Goal: Task Accomplishment & Management: Manage account settings

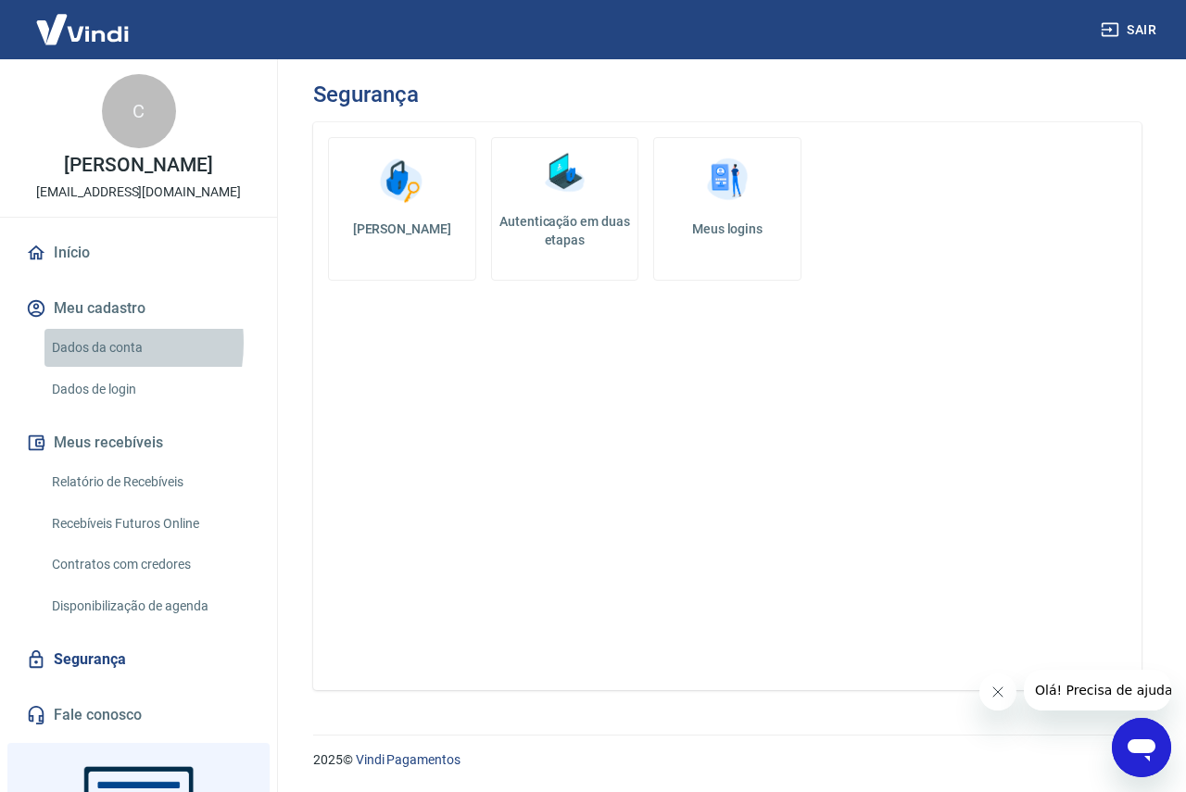
click at [74, 343] on link "Dados da conta" at bounding box center [149, 348] width 210 height 38
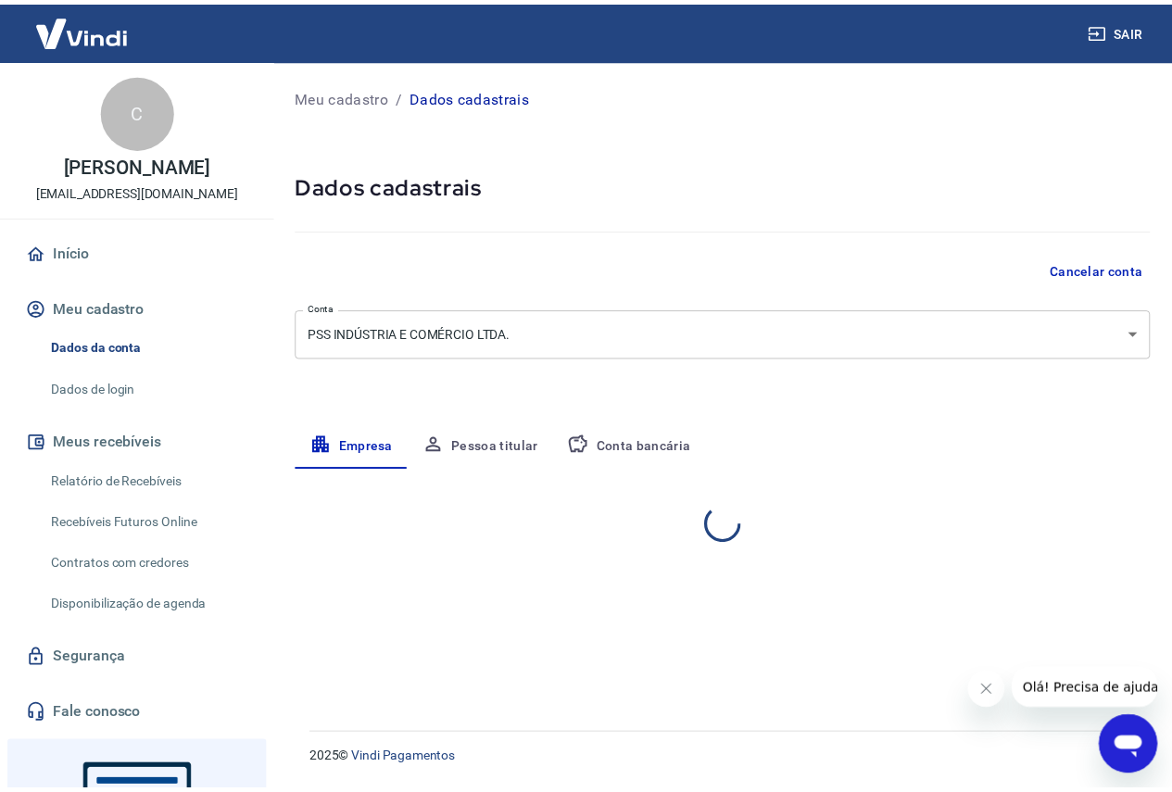
select select "SC"
select select "business"
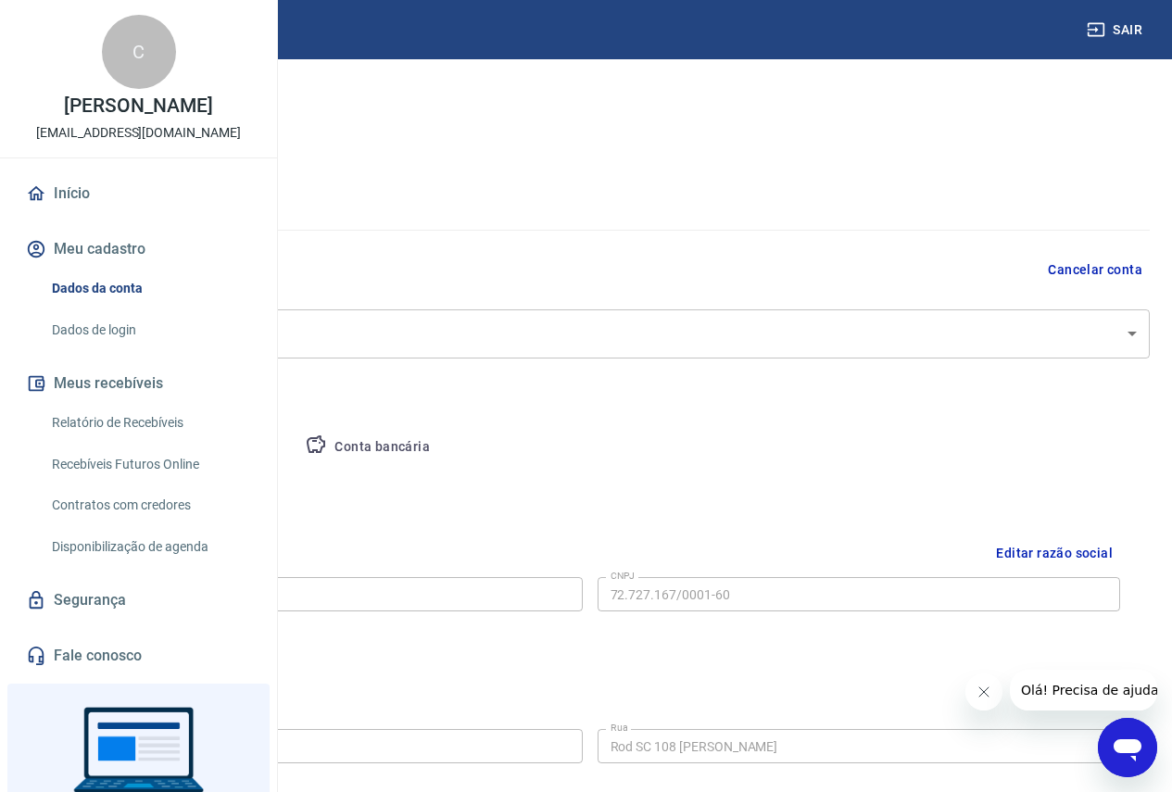
click at [291, 453] on button "Pessoa titular" at bounding box center [217, 447] width 147 height 44
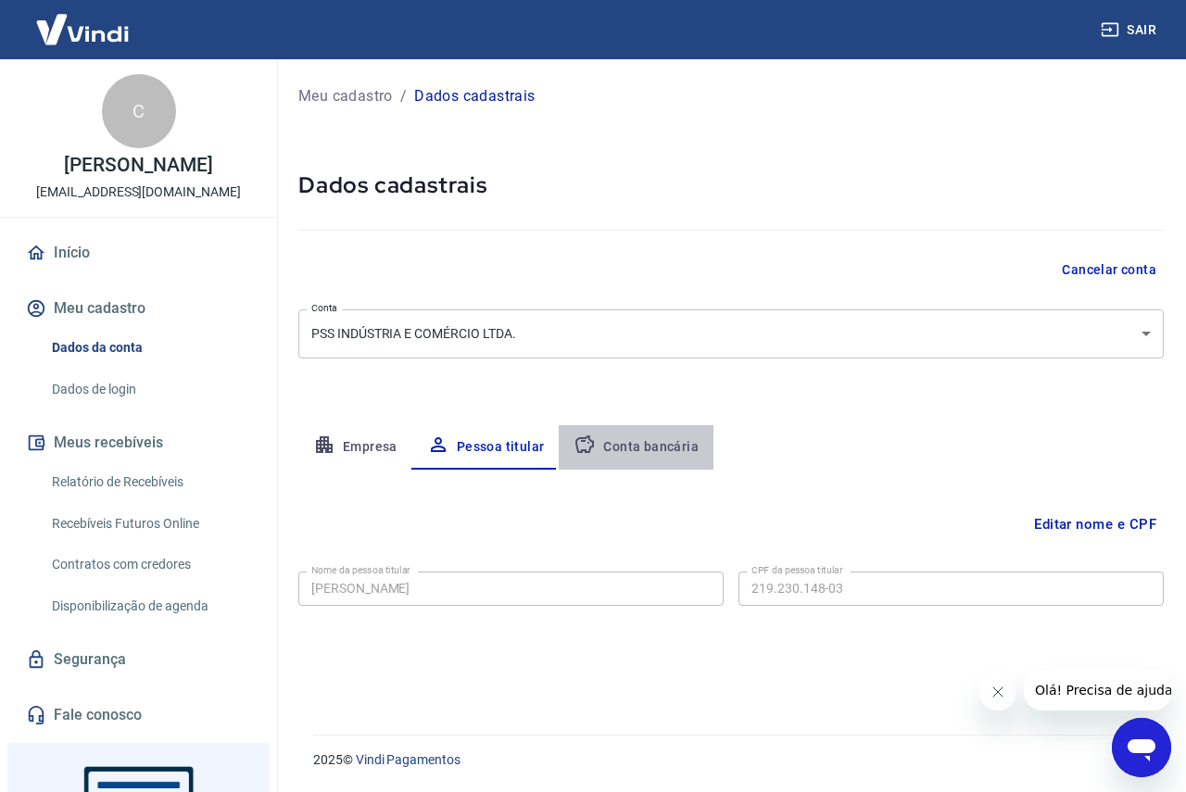
click at [666, 449] on button "Conta bancária" at bounding box center [636, 447] width 155 height 44
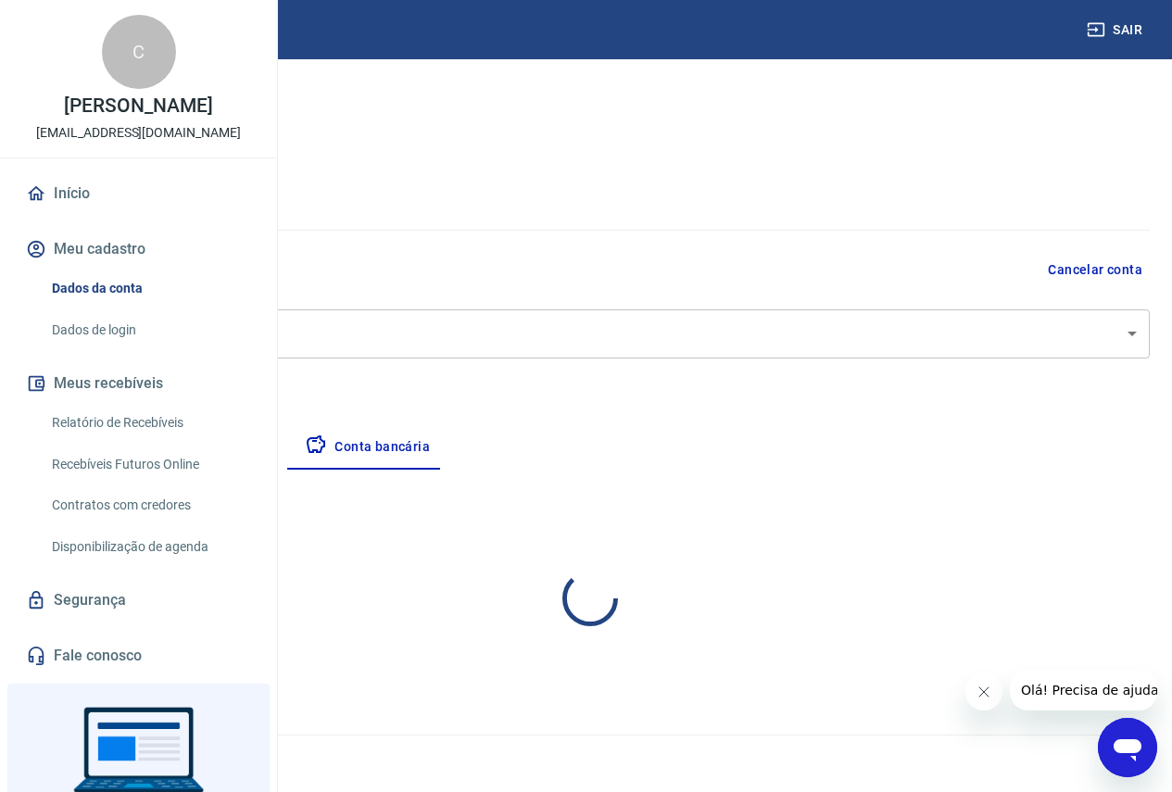
select select "1"
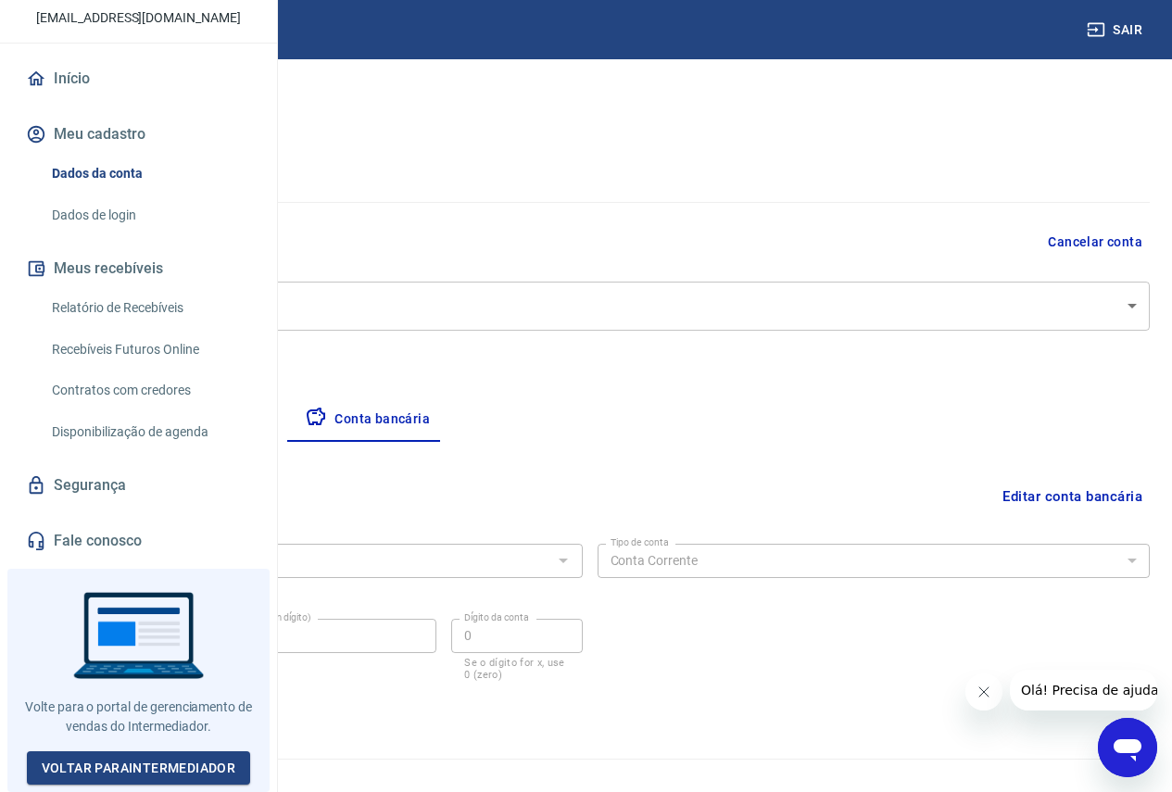
scroll to position [52, 0]
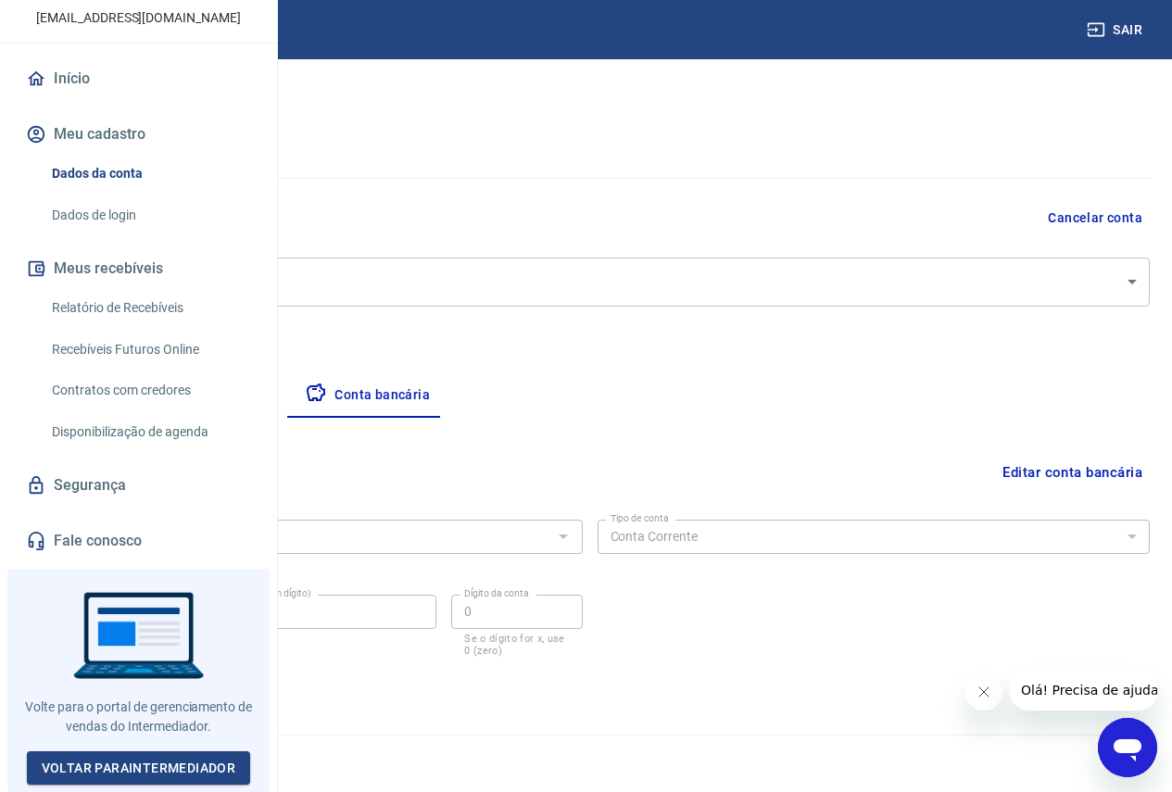
click at [291, 391] on button "Pessoa titular" at bounding box center [217, 395] width 147 height 44
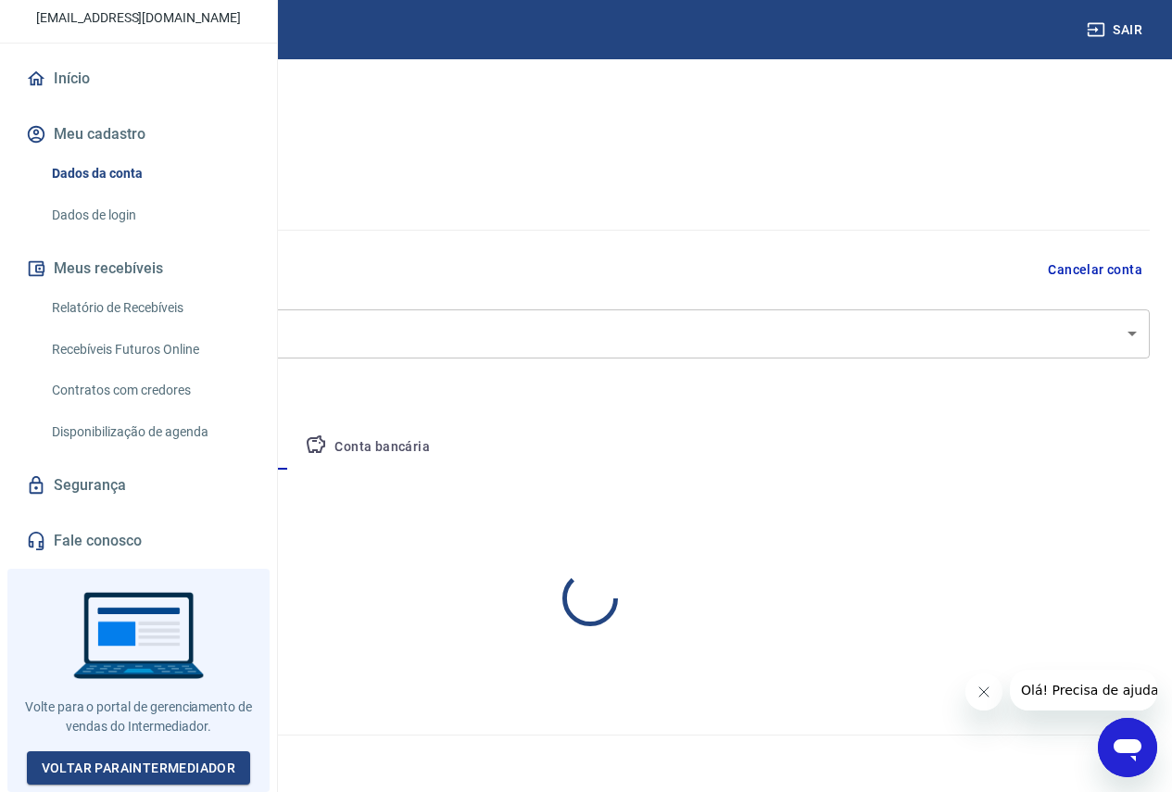
scroll to position [0, 0]
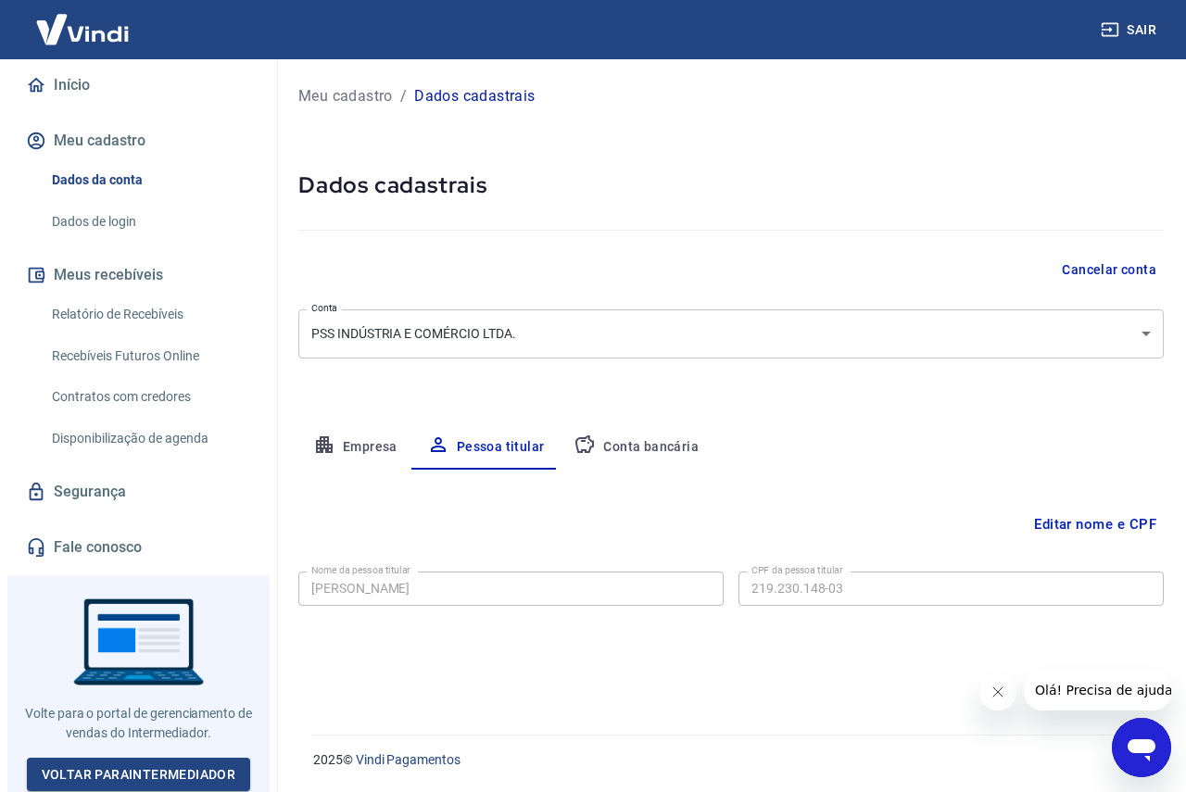
click at [637, 452] on button "Conta bancária" at bounding box center [636, 447] width 155 height 44
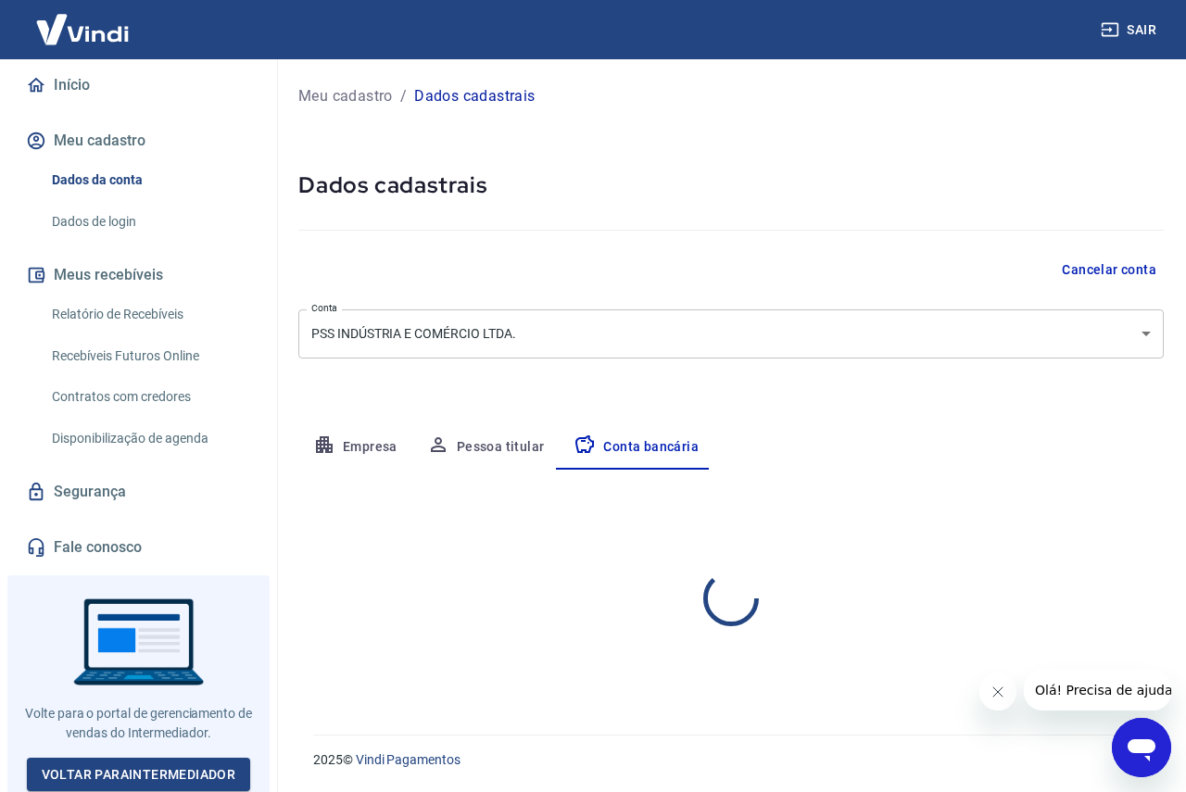
select select "1"
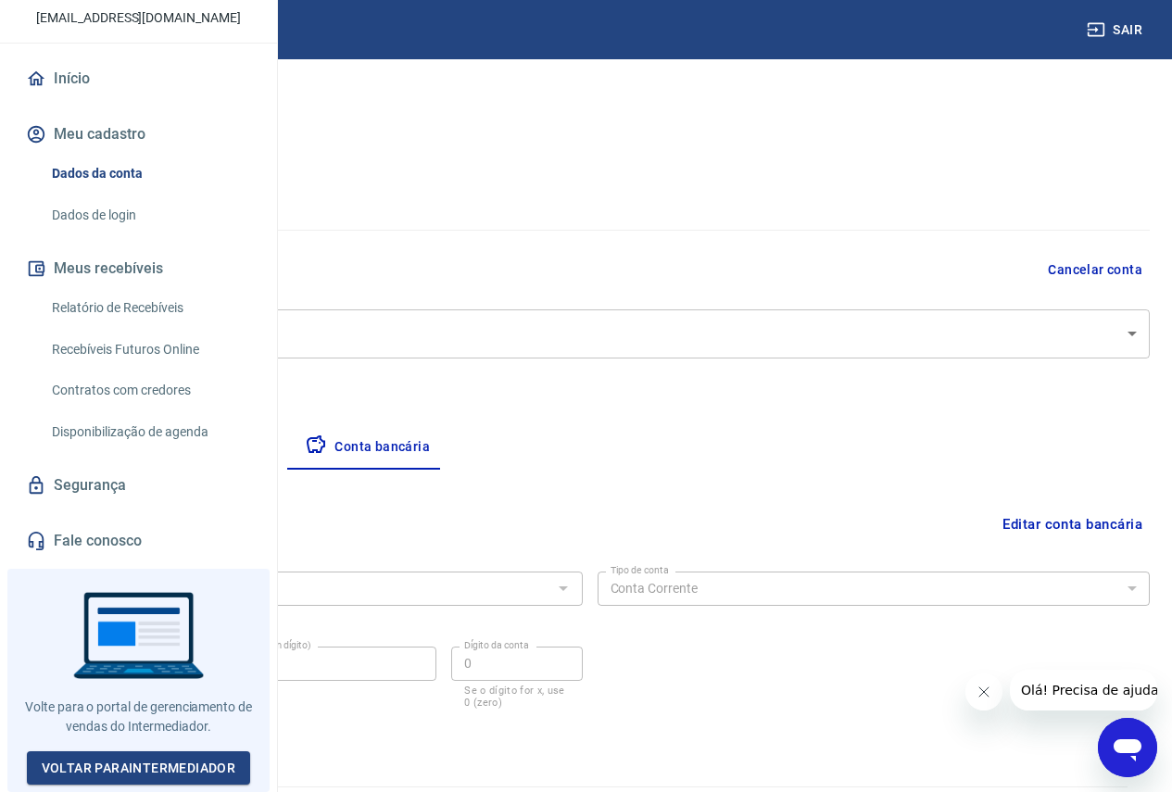
click at [144, 448] on button "Empresa" at bounding box center [87, 447] width 114 height 44
select select "SC"
select select "business"
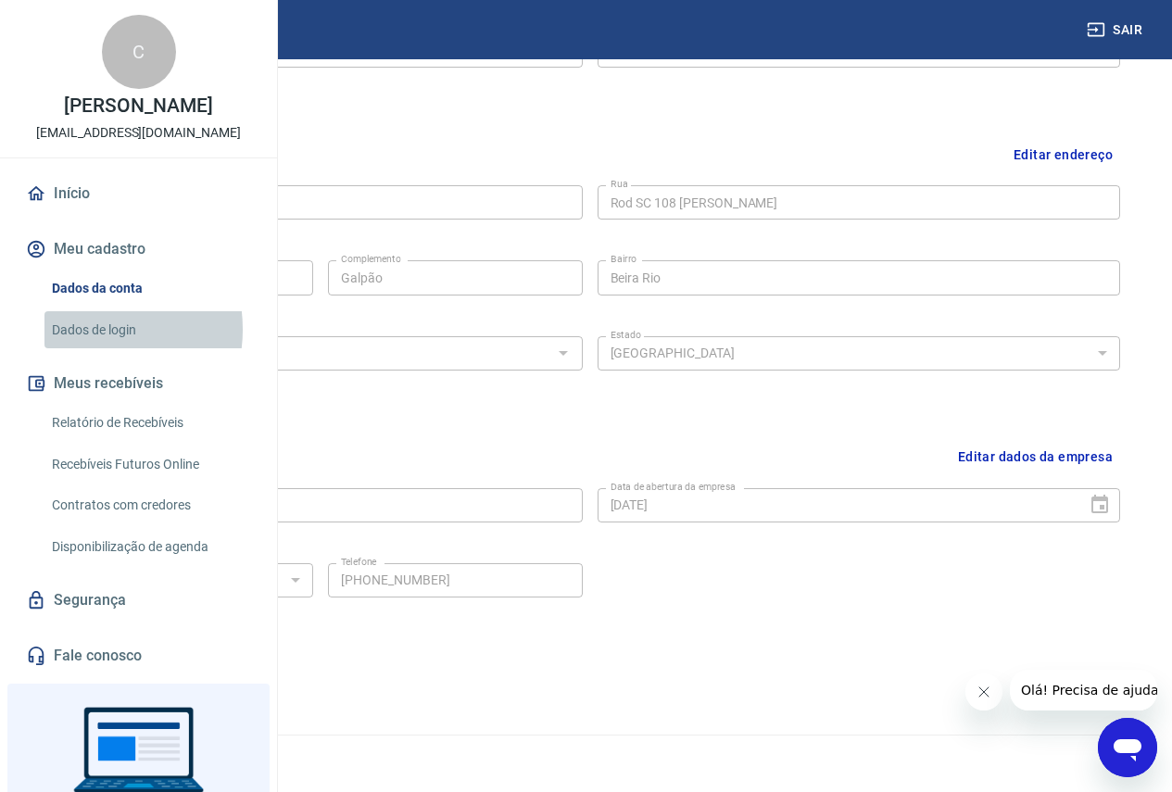
click at [89, 349] on link "Dados de login" at bounding box center [149, 330] width 210 height 38
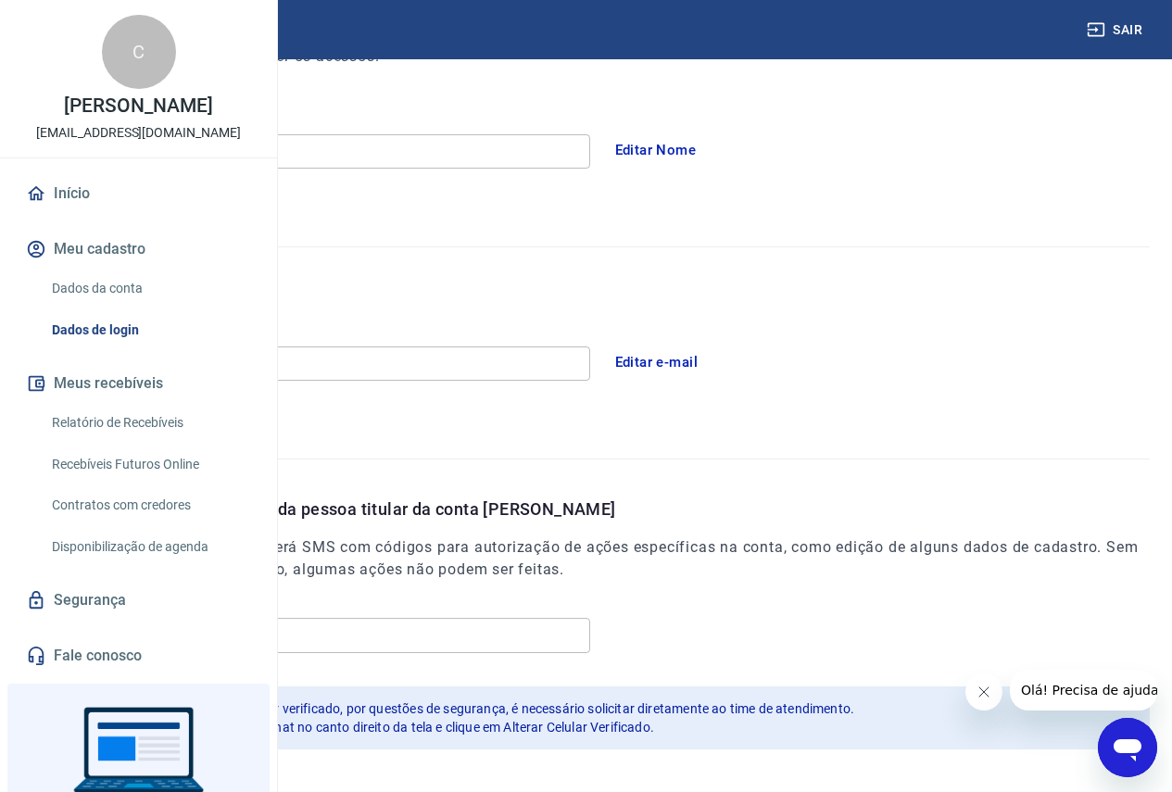
scroll to position [395, 0]
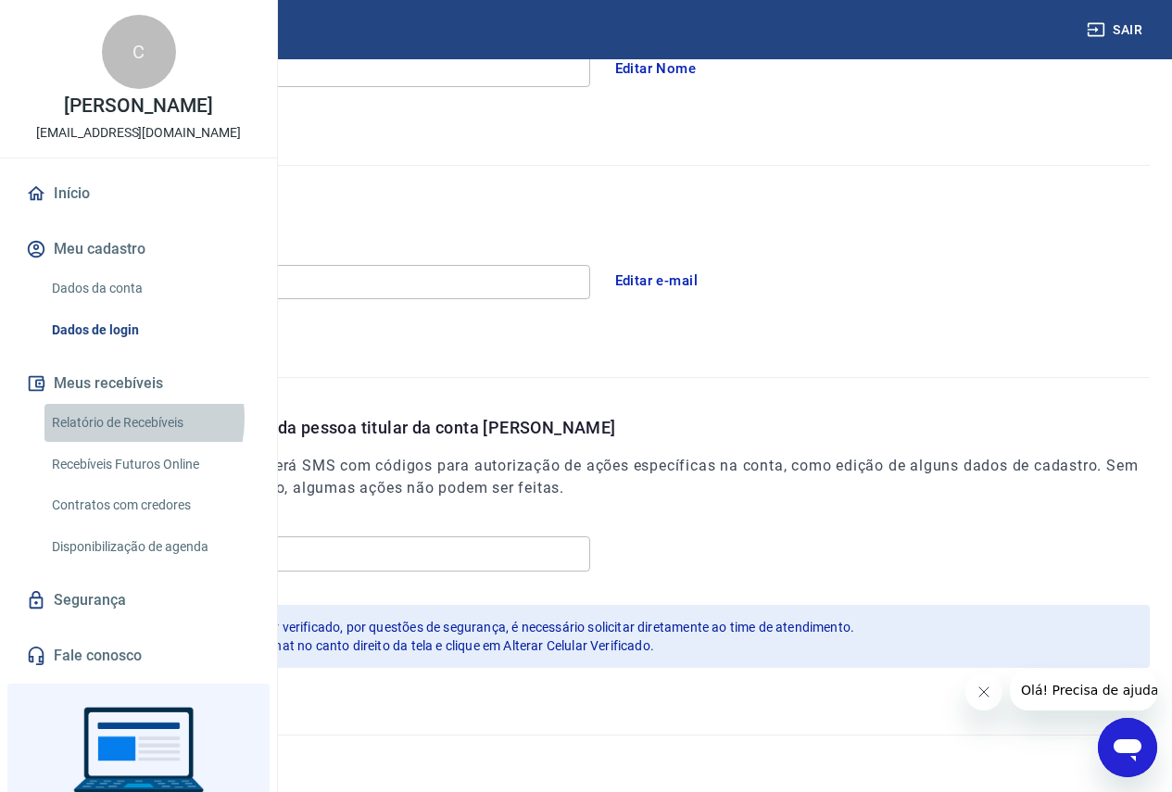
click at [107, 442] on link "Relatório de Recebíveis" at bounding box center [149, 423] width 210 height 38
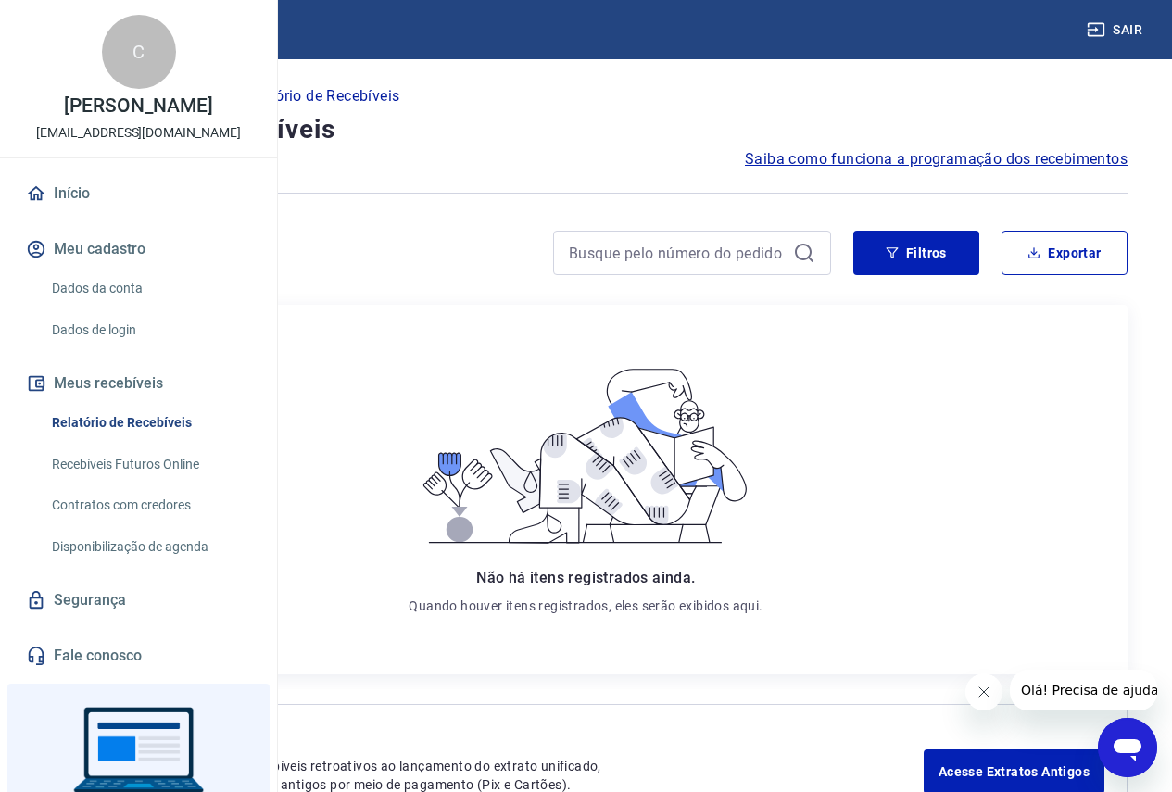
click at [109, 484] on link "Recebíveis Futuros Online" at bounding box center [149, 465] width 210 height 38
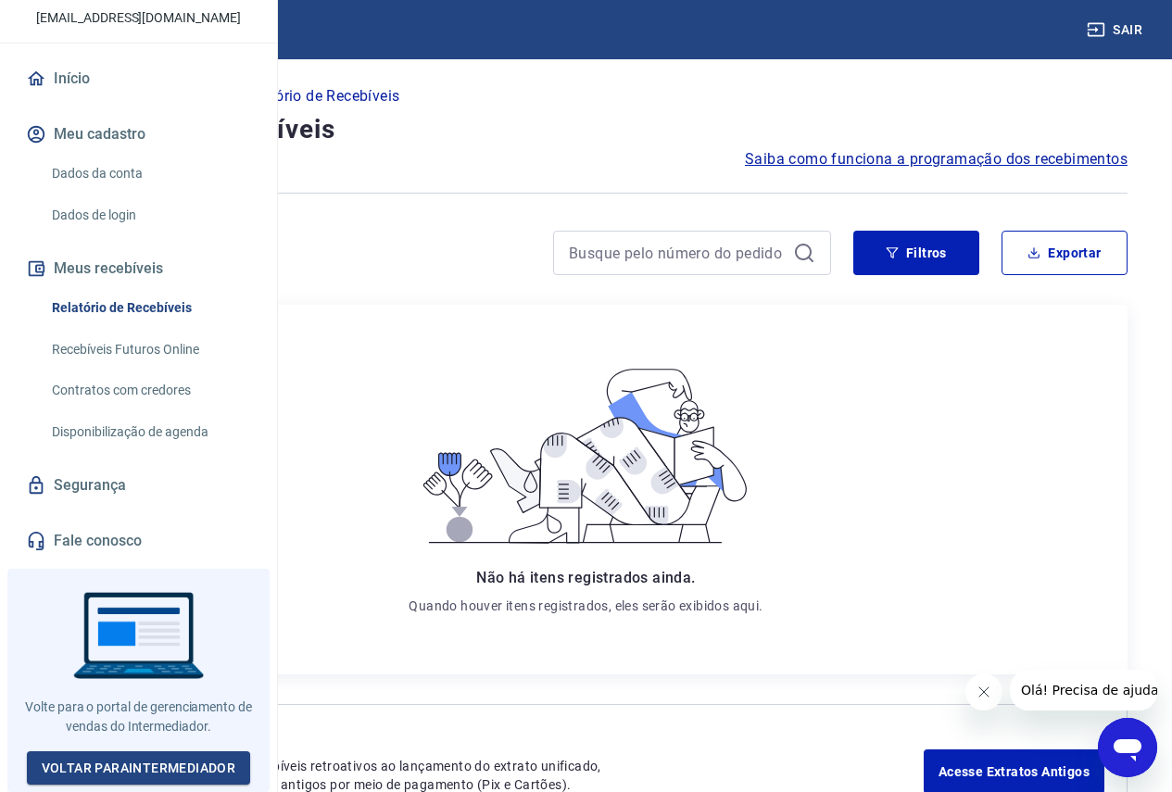
scroll to position [168, 0]
click at [83, 486] on link "Segurança" at bounding box center [138, 485] width 233 height 41
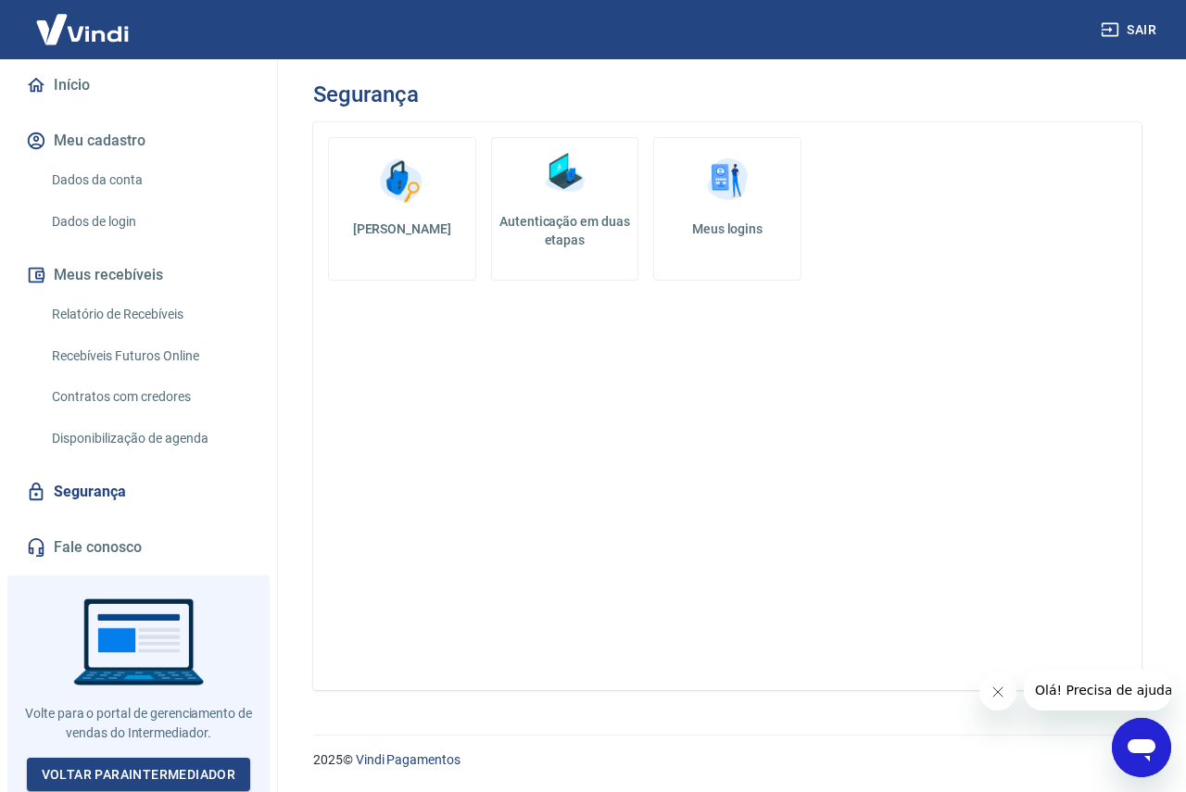
click at [554, 187] on img at bounding box center [564, 173] width 56 height 56
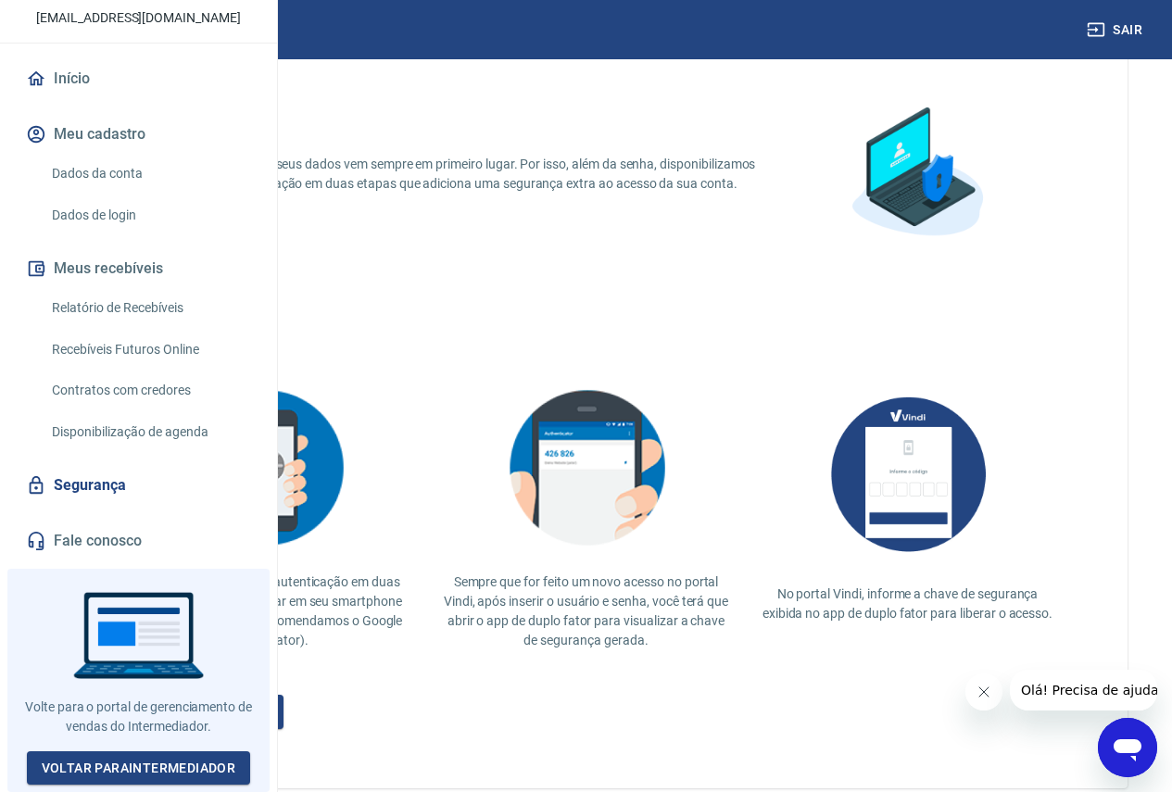
scroll to position [252, 0]
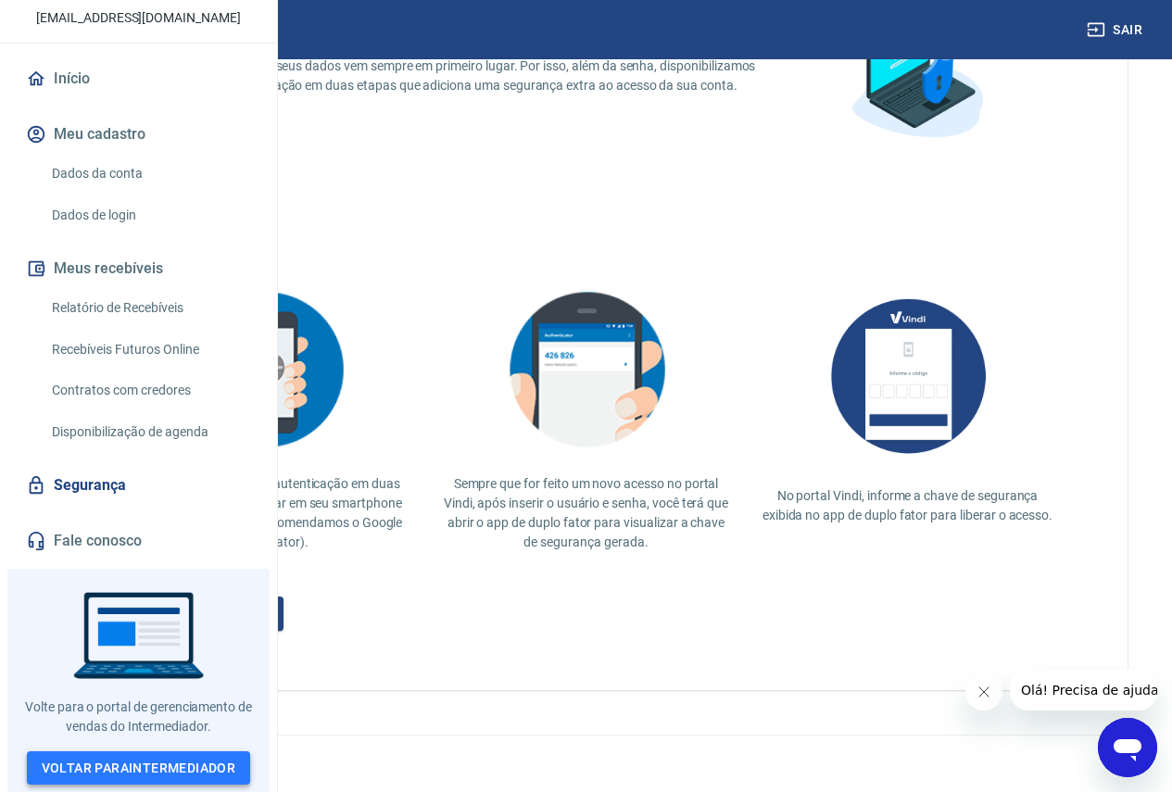
click at [144, 763] on link "Voltar para Intermediador" at bounding box center [139, 768] width 224 height 34
